Goal: Information Seeking & Learning: Learn about a topic

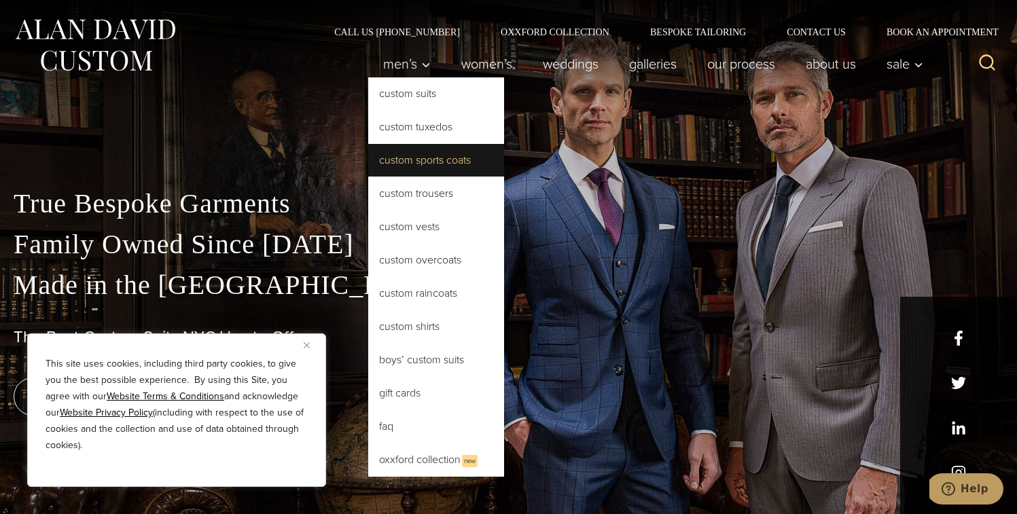
click at [421, 157] on link "Custom Sports Coats" at bounding box center [436, 160] width 136 height 33
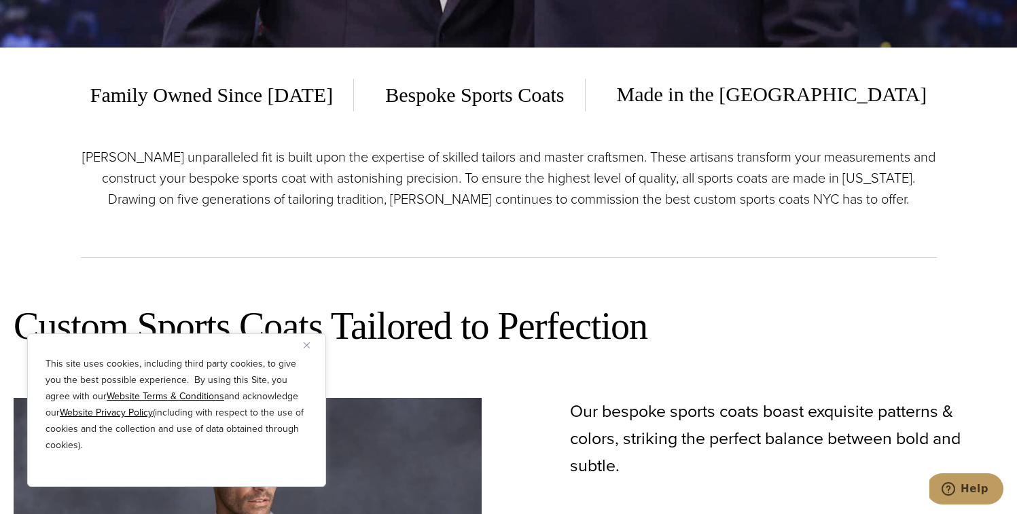
scroll to position [533, 0]
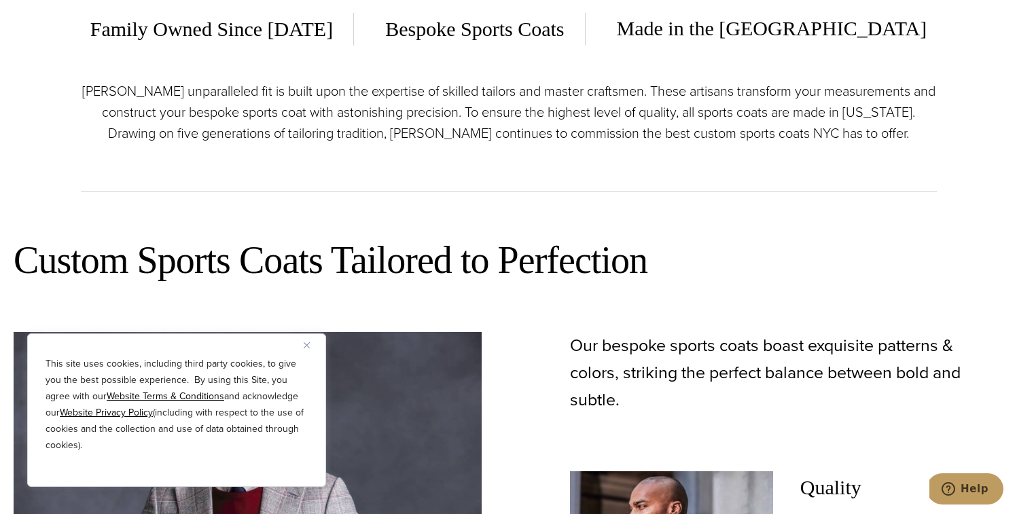
click at [304, 347] on img "Close" at bounding box center [307, 345] width 6 height 6
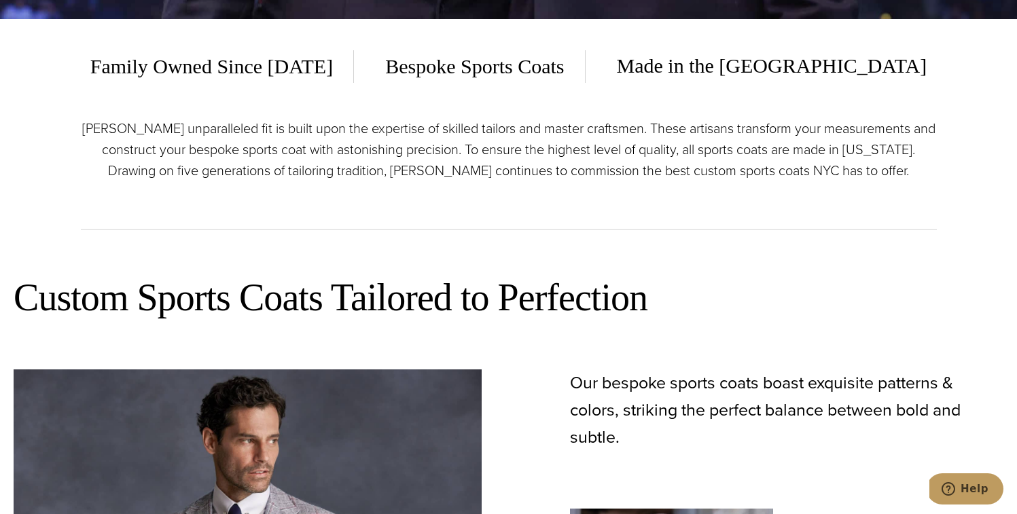
scroll to position [0, 0]
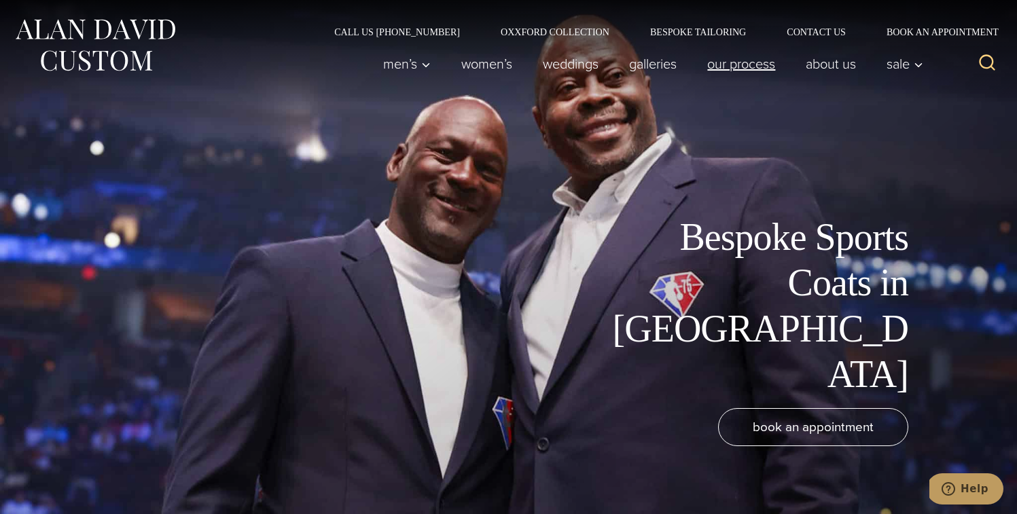
click at [735, 59] on link "Our Process" at bounding box center [741, 63] width 99 height 27
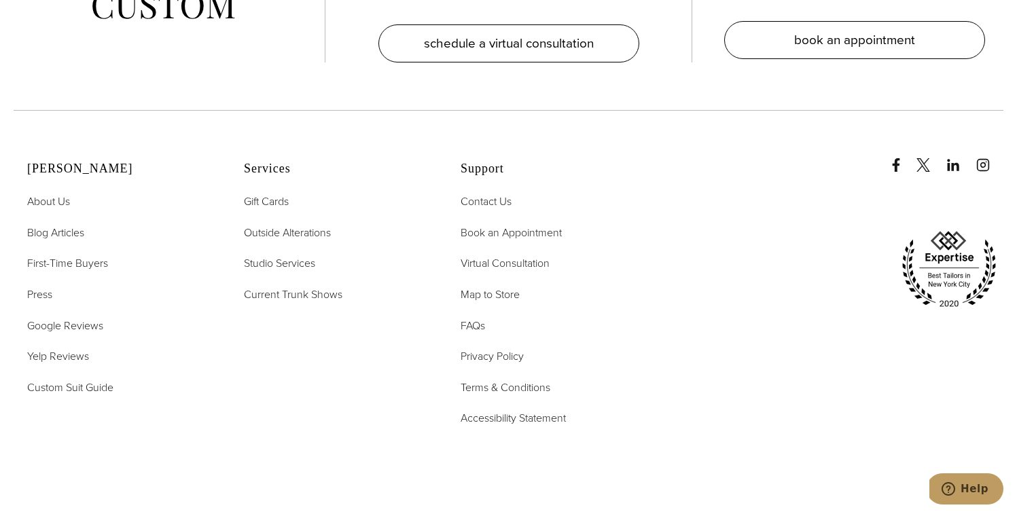
scroll to position [4534, 0]
click at [470, 317] on span "FAQs" at bounding box center [473, 325] width 24 height 16
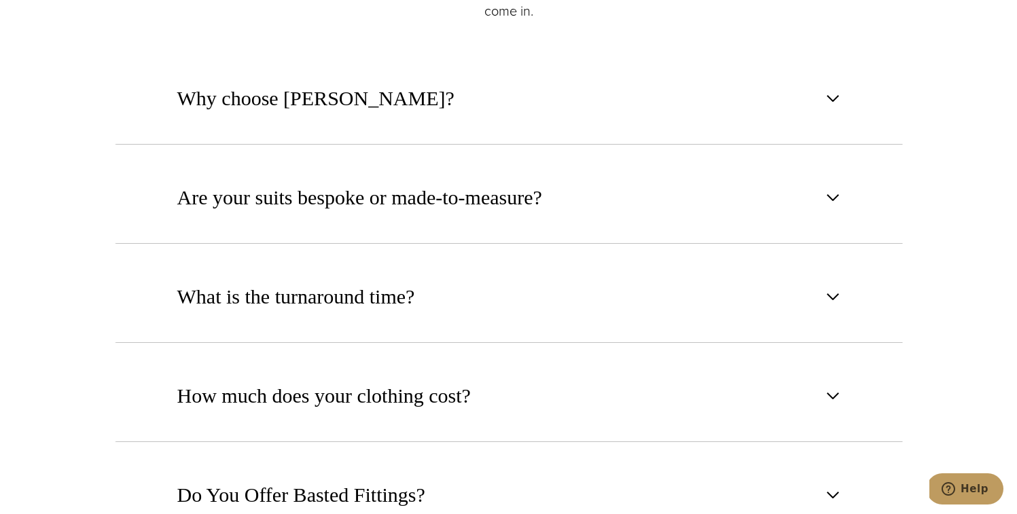
scroll to position [798, 0]
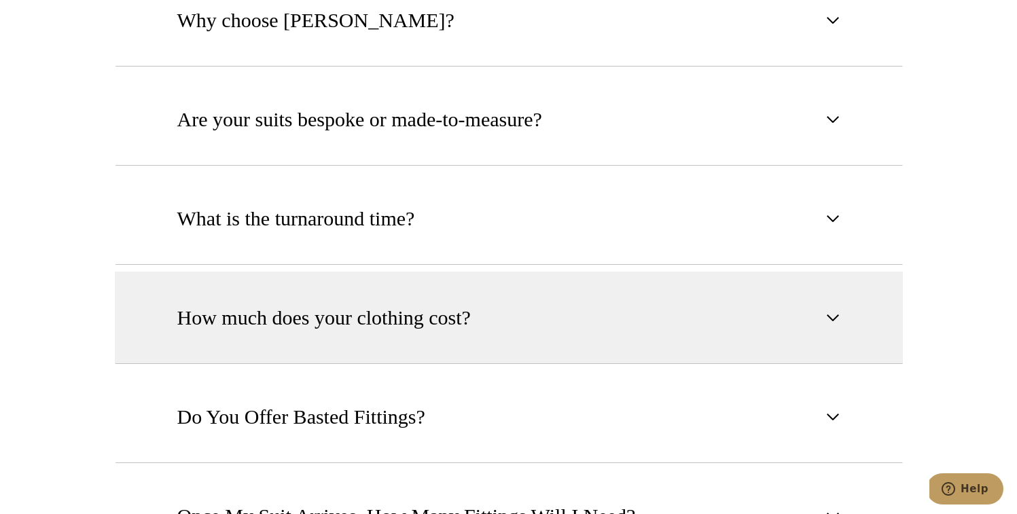
click at [461, 328] on span "How much does your clothing cost?" at bounding box center [324, 318] width 294 height 30
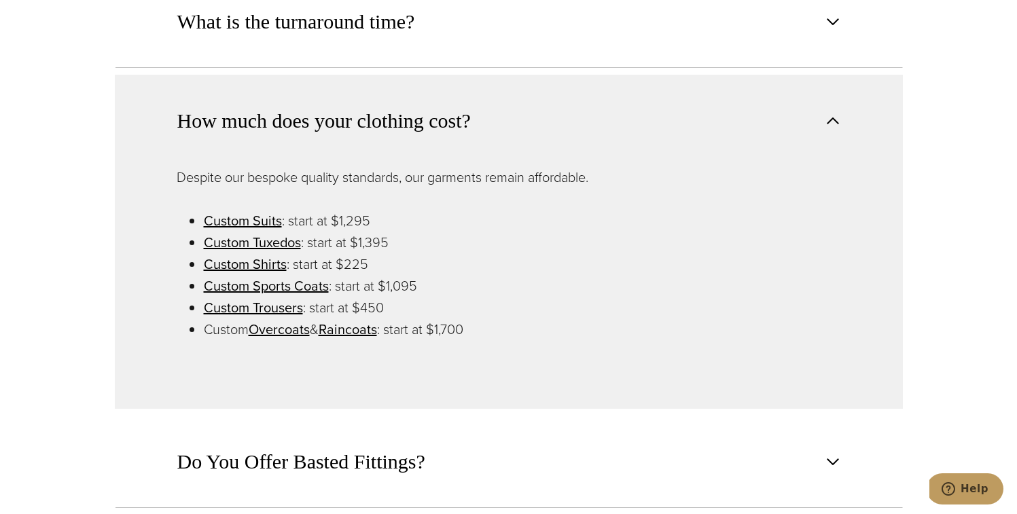
scroll to position [1001, 0]
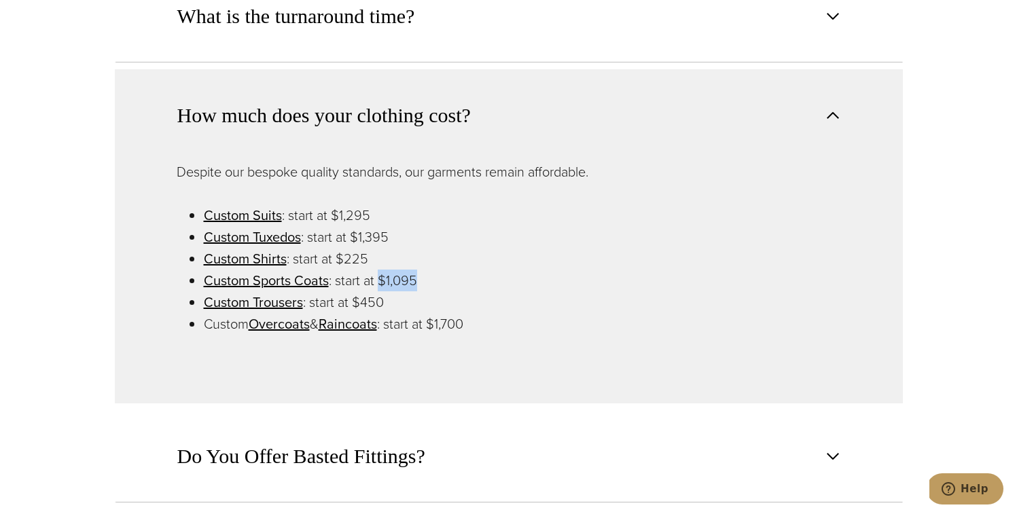
drag, startPoint x: 378, startPoint y: 280, endPoint x: 440, endPoint y: 287, distance: 62.3
click at [440, 287] on li "Custom Sports Coats : start at $1,095" at bounding box center [522, 281] width 637 height 22
click at [300, 287] on link "Custom Sports Coats" at bounding box center [266, 280] width 125 height 20
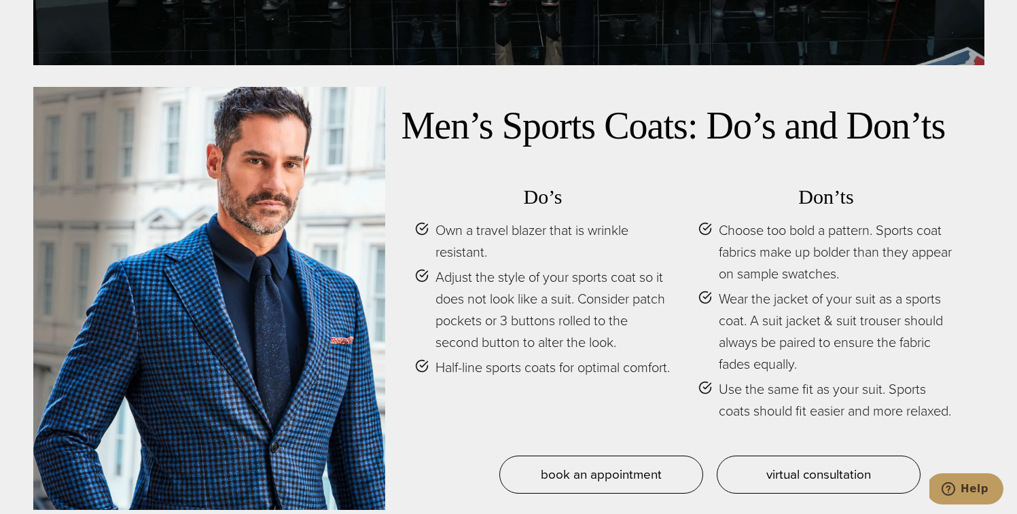
scroll to position [5928, 0]
